Goal: Navigation & Orientation: Understand site structure

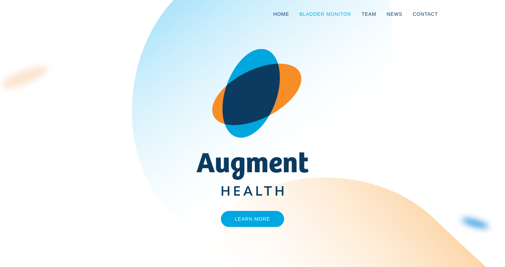
click at [328, 16] on link "Bladder Monitor" at bounding box center [325, 14] width 62 height 23
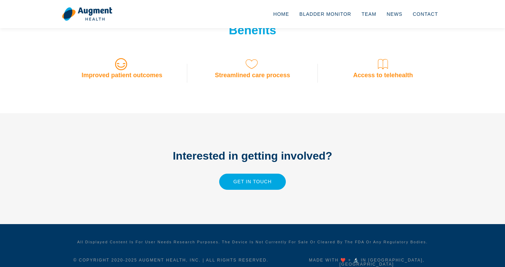
scroll to position [581, 0]
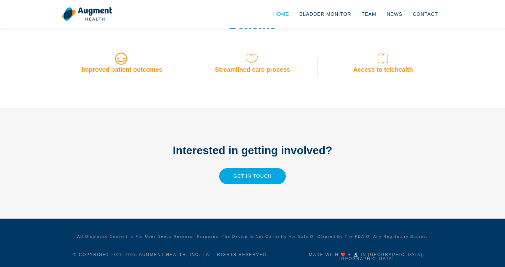
click at [283, 14] on link "Home" at bounding box center [281, 14] width 26 height 23
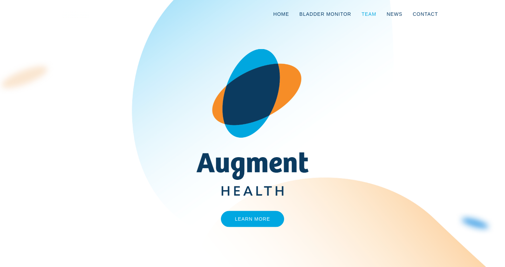
click at [368, 14] on link "Team" at bounding box center [368, 14] width 25 height 23
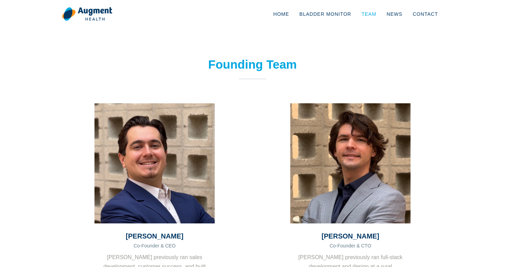
click at [373, 14] on link "Team" at bounding box center [368, 14] width 25 height 23
click at [391, 15] on link "News" at bounding box center [394, 14] width 26 height 23
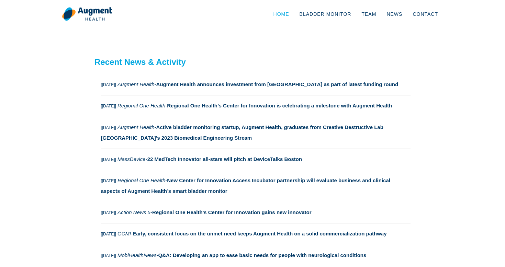
click at [284, 13] on link "Home" at bounding box center [281, 14] width 26 height 23
